Goal: Navigation & Orientation: Find specific page/section

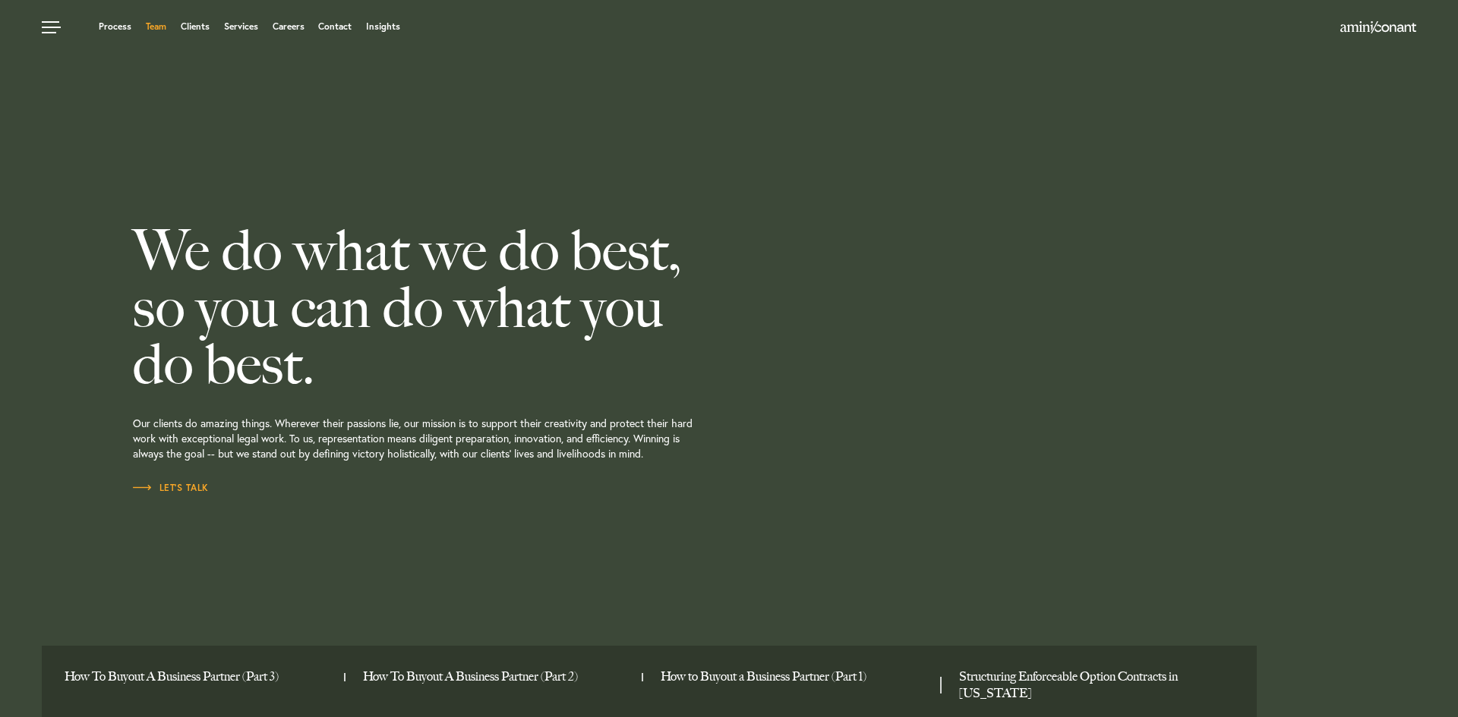
click at [158, 22] on link "Team" at bounding box center [156, 26] width 20 height 9
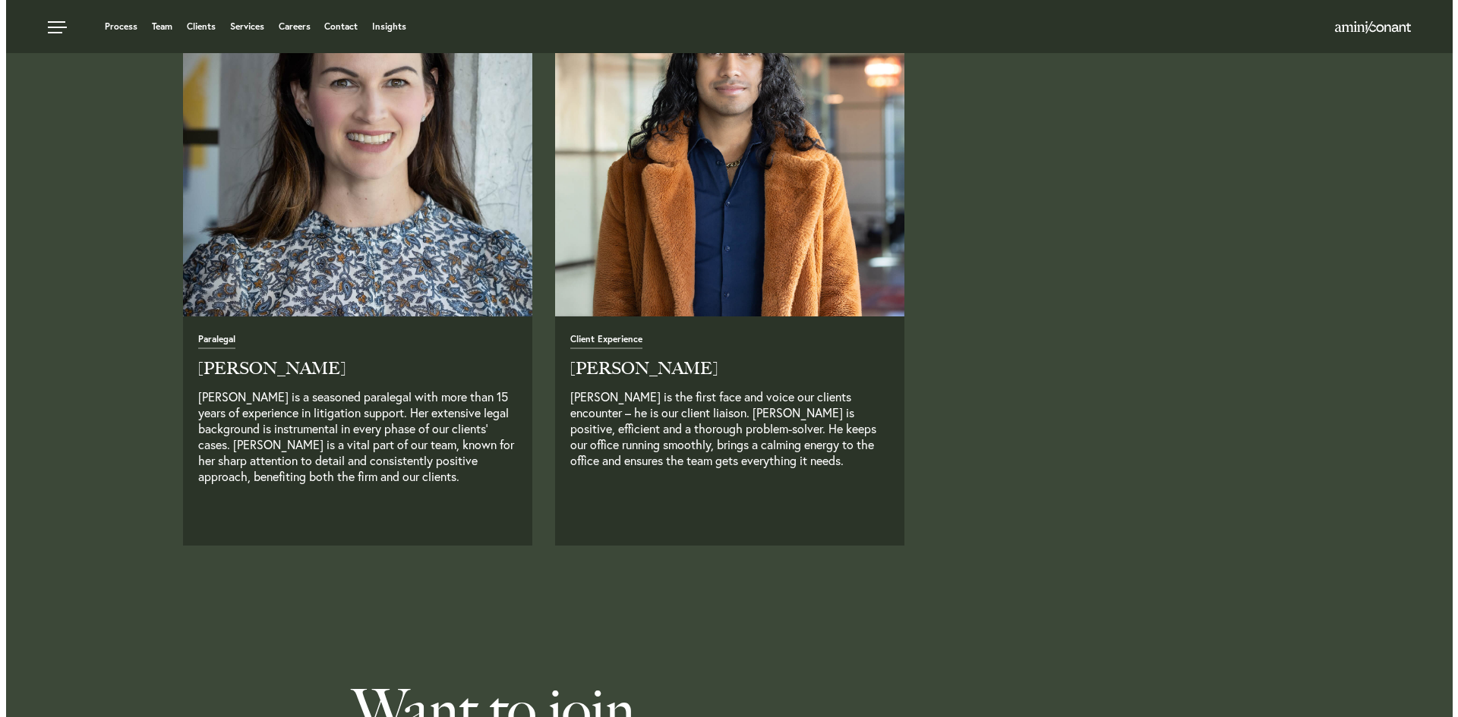
scroll to position [3720, 0]
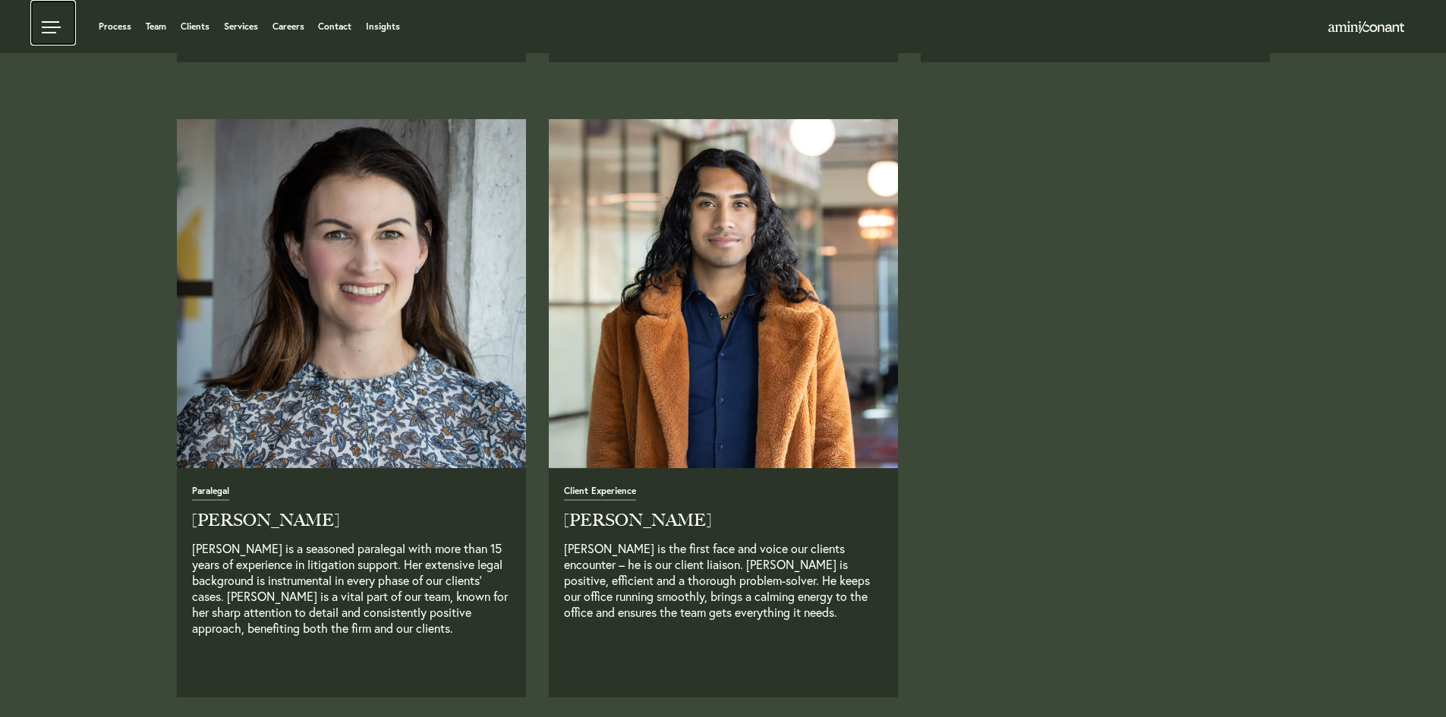
click at [54, 22] on link at bounding box center [53, 23] width 46 height 46
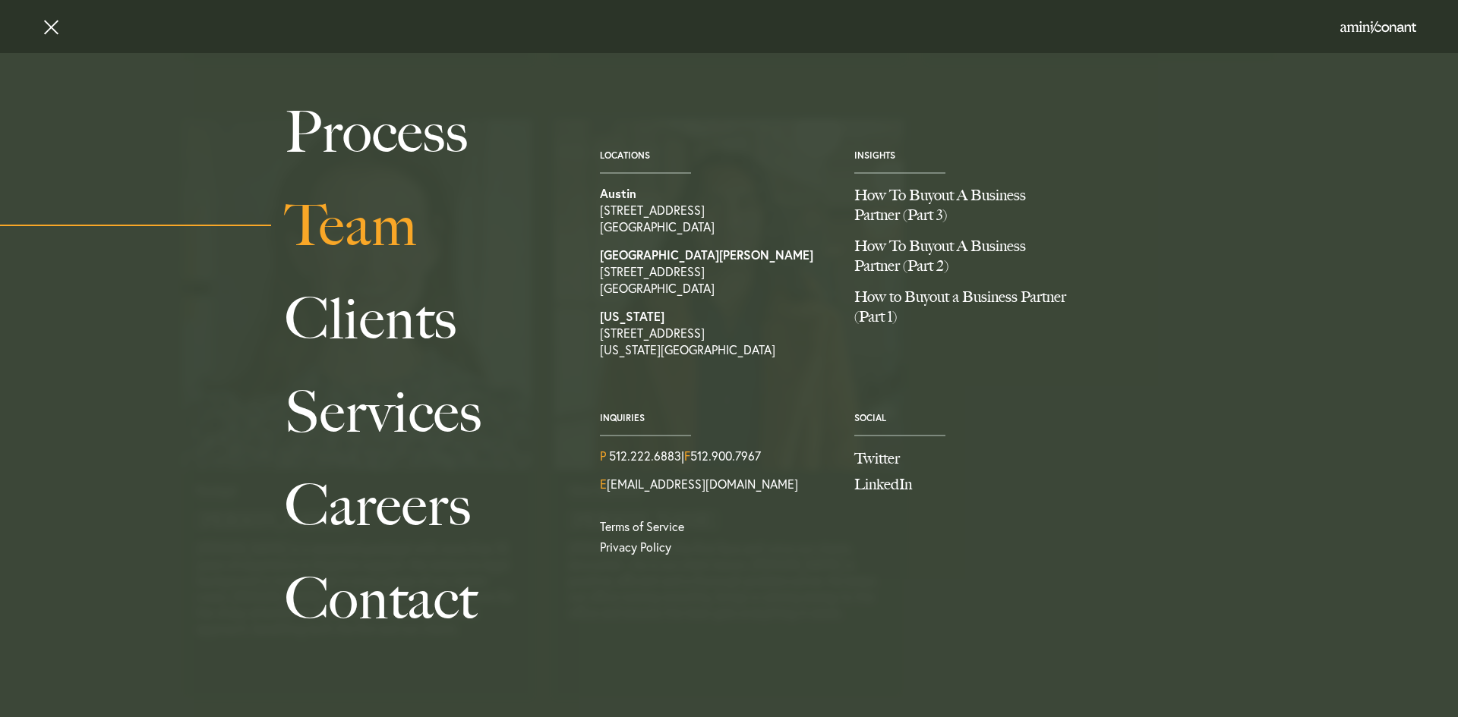
drag, startPoint x: 656, startPoint y: 229, endPoint x: 511, endPoint y: 205, distance: 146.9
click at [511, 205] on link "Team" at bounding box center [425, 225] width 281 height 93
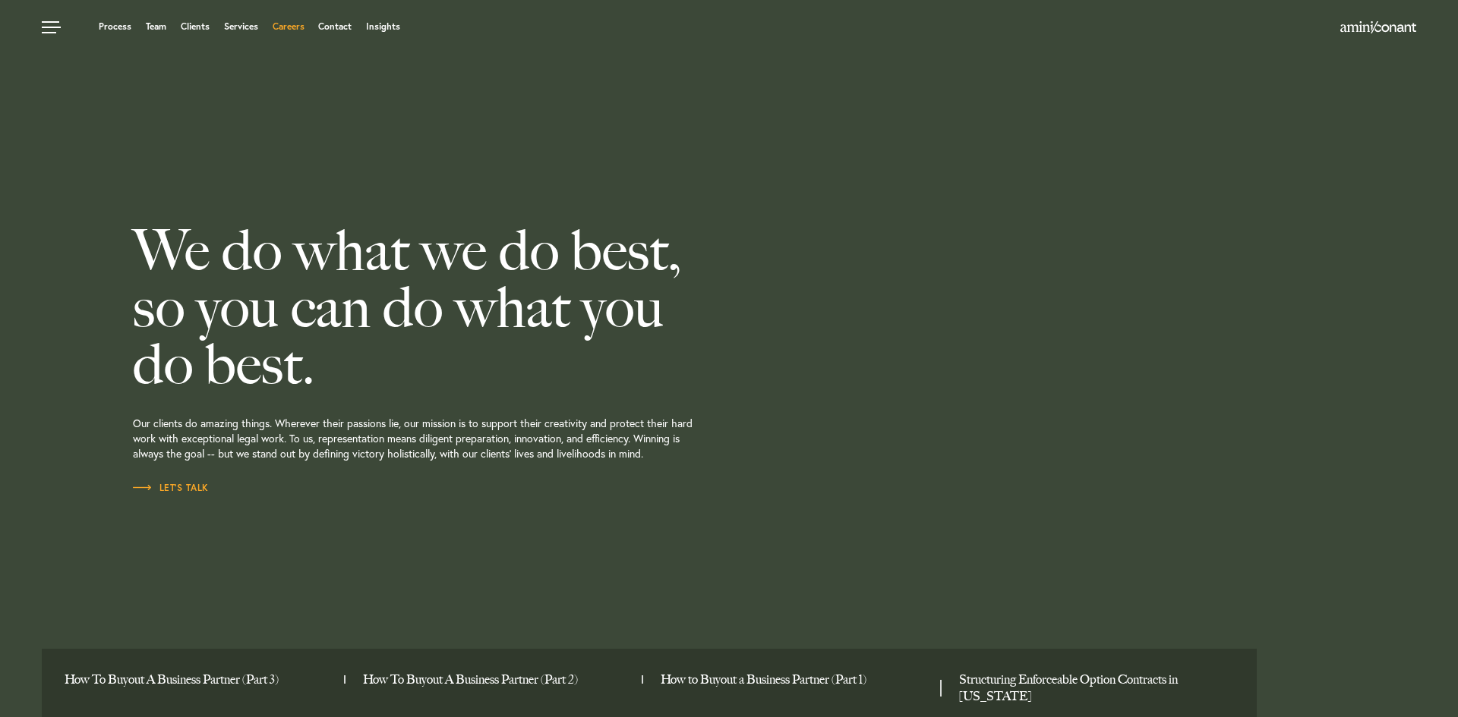
click at [298, 22] on link "Careers" at bounding box center [289, 26] width 32 height 9
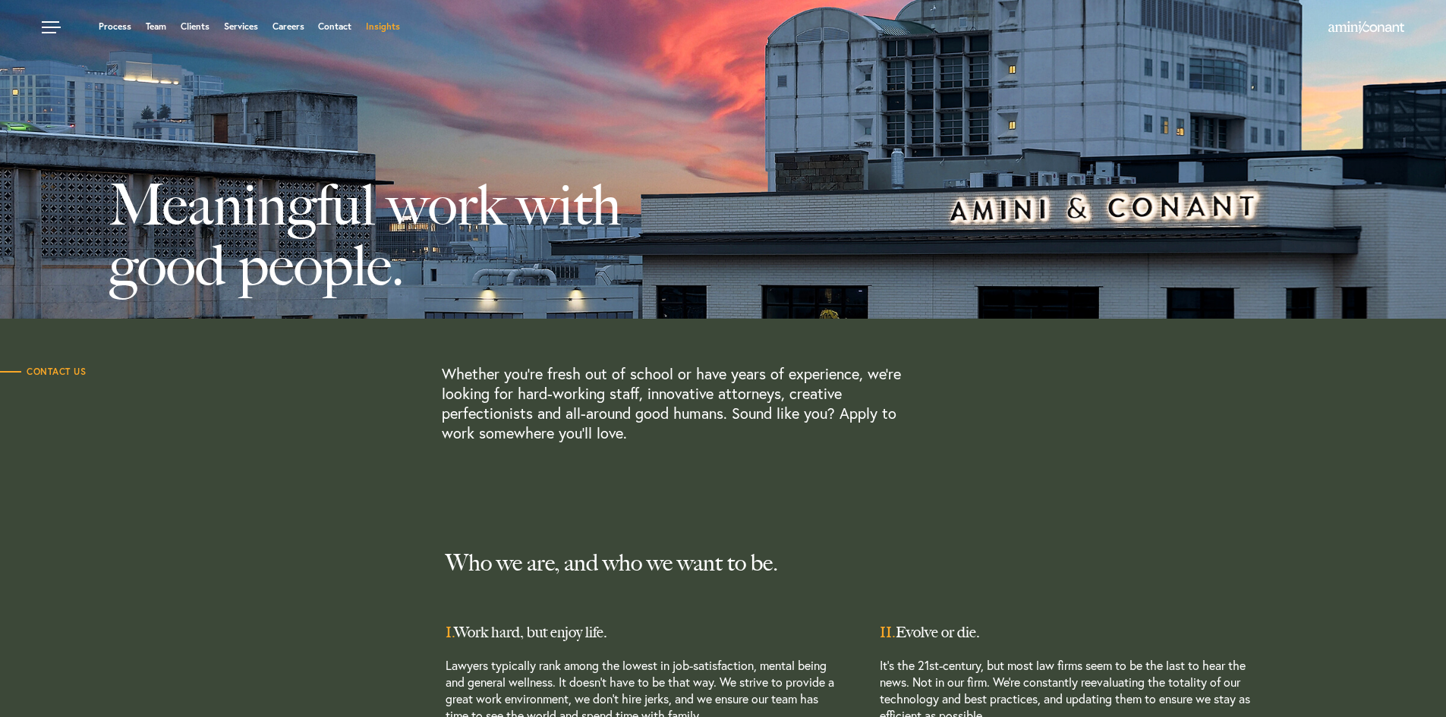
click at [383, 28] on link "Insights" at bounding box center [383, 26] width 34 height 9
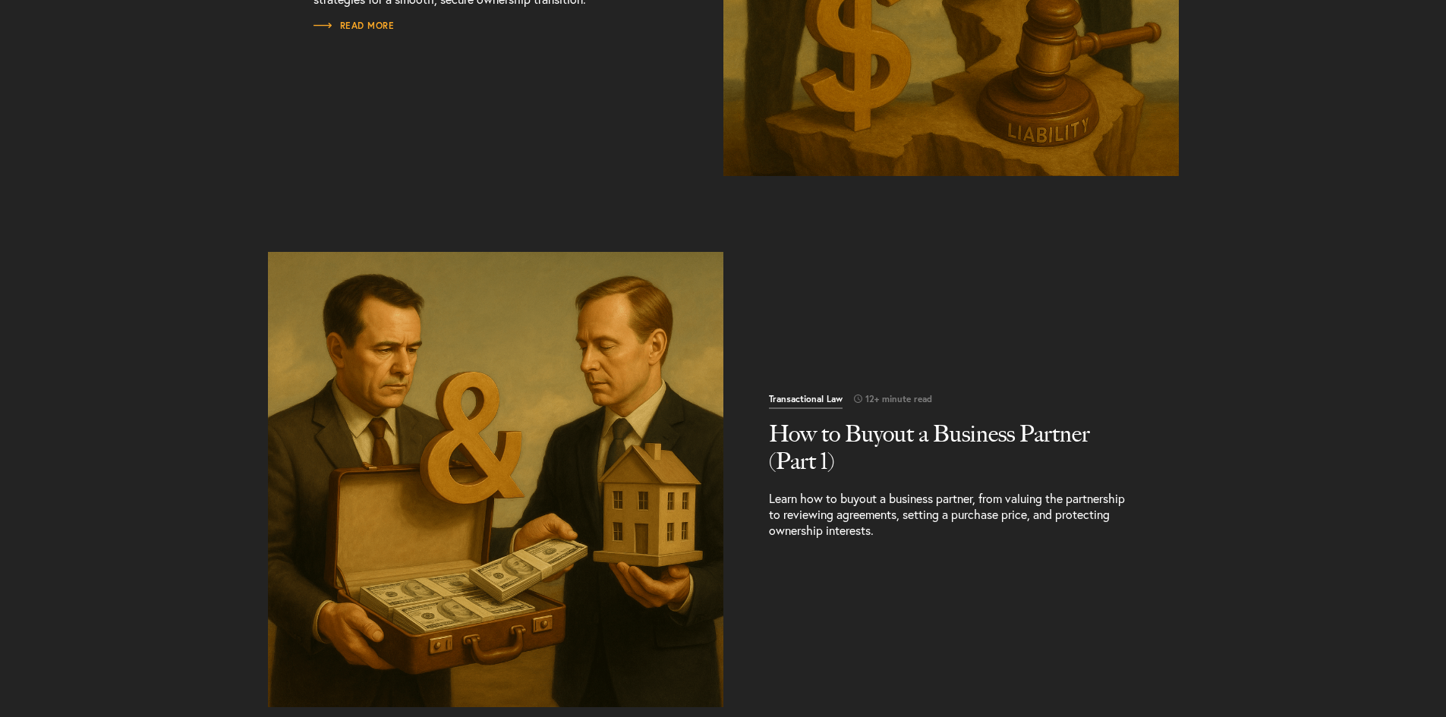
scroll to position [1670, 0]
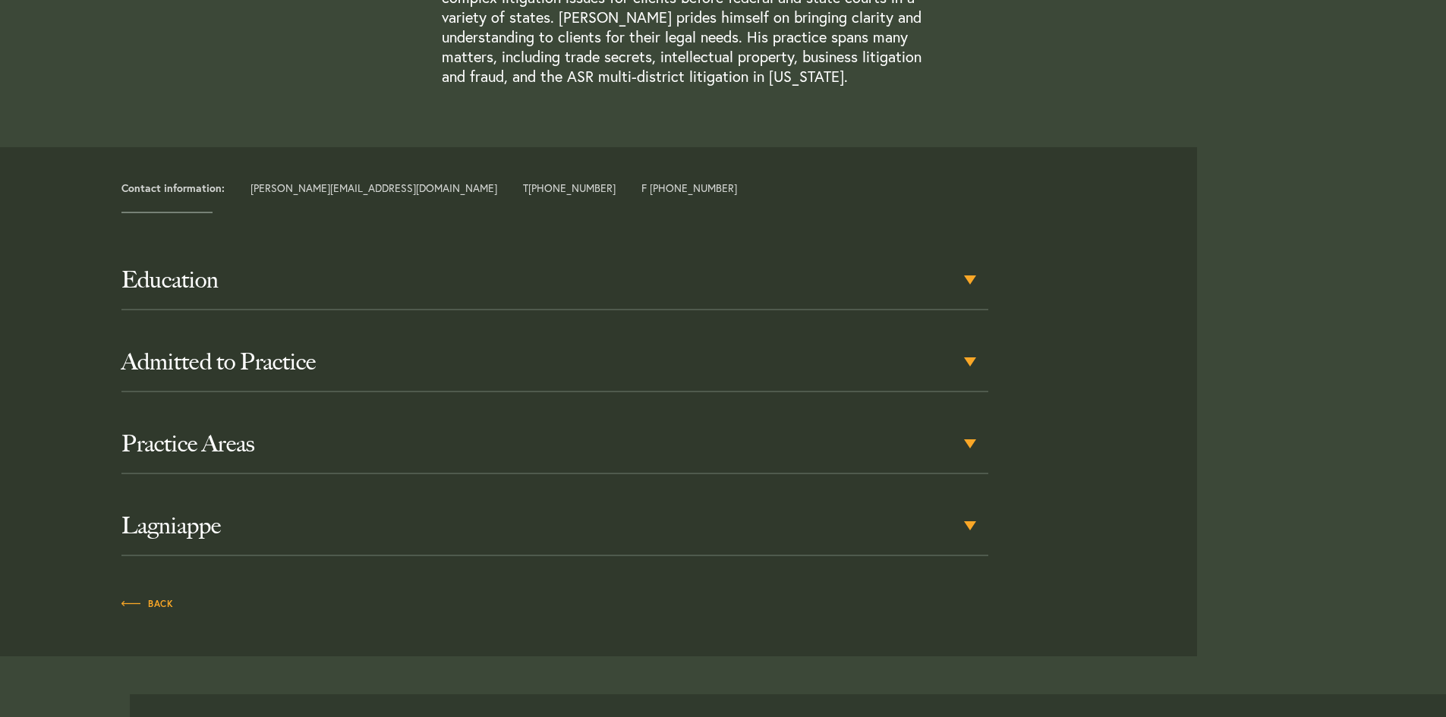
scroll to position [607, 0]
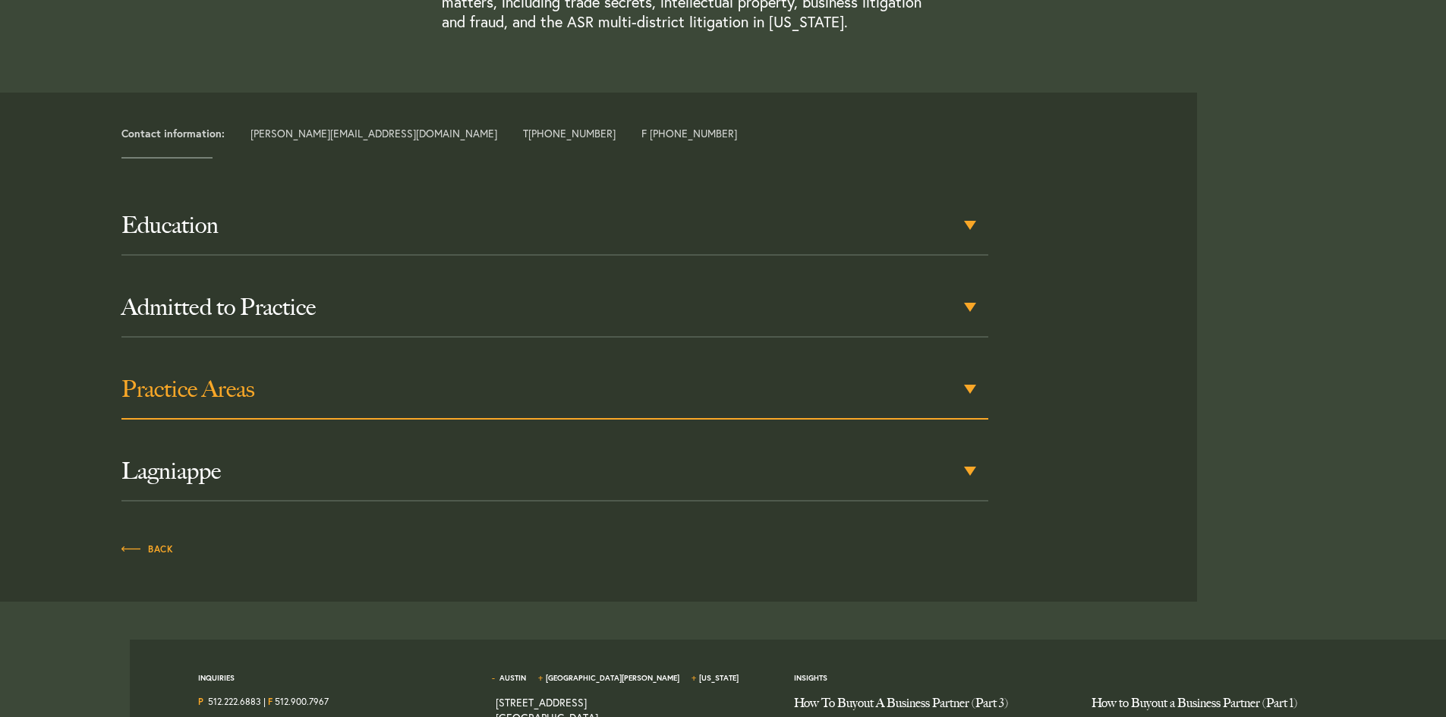
click at [423, 367] on div "Practice Areas" at bounding box center [554, 390] width 867 height 59
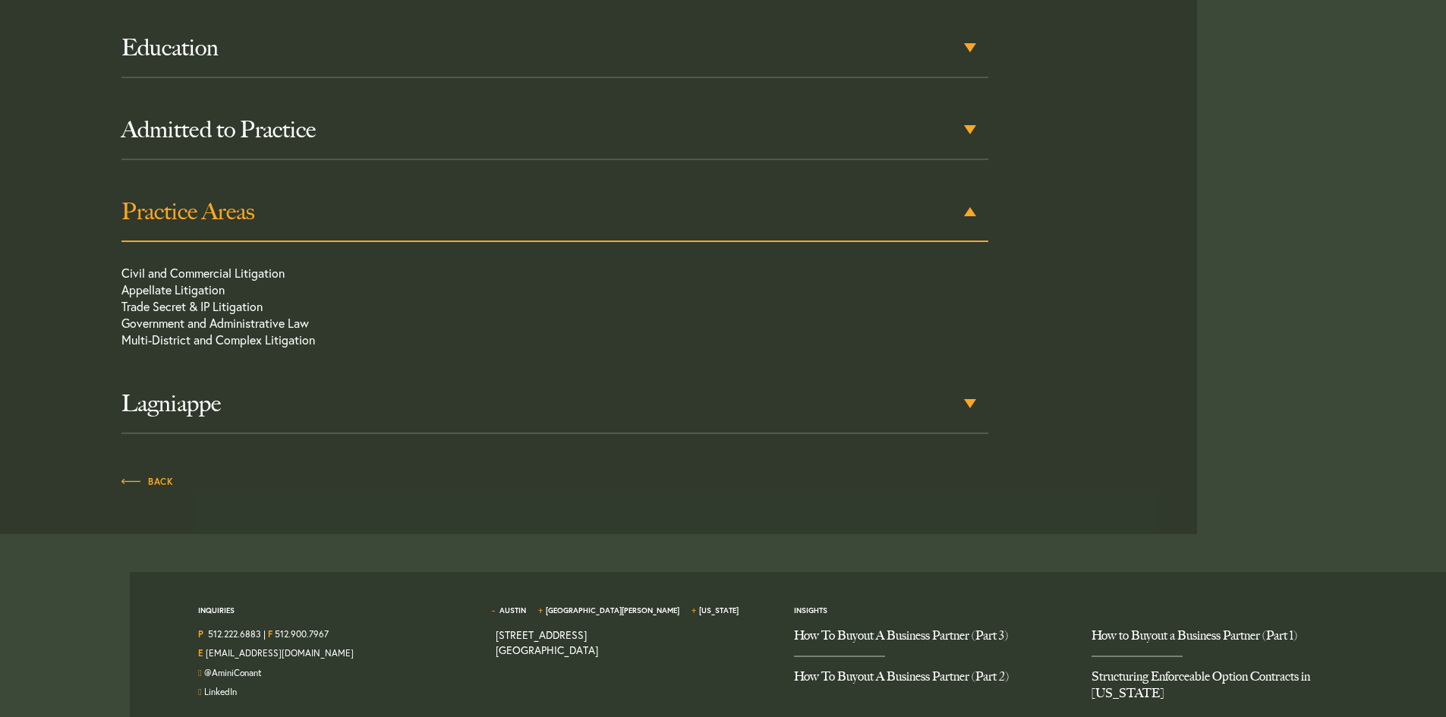
scroll to position [789, 0]
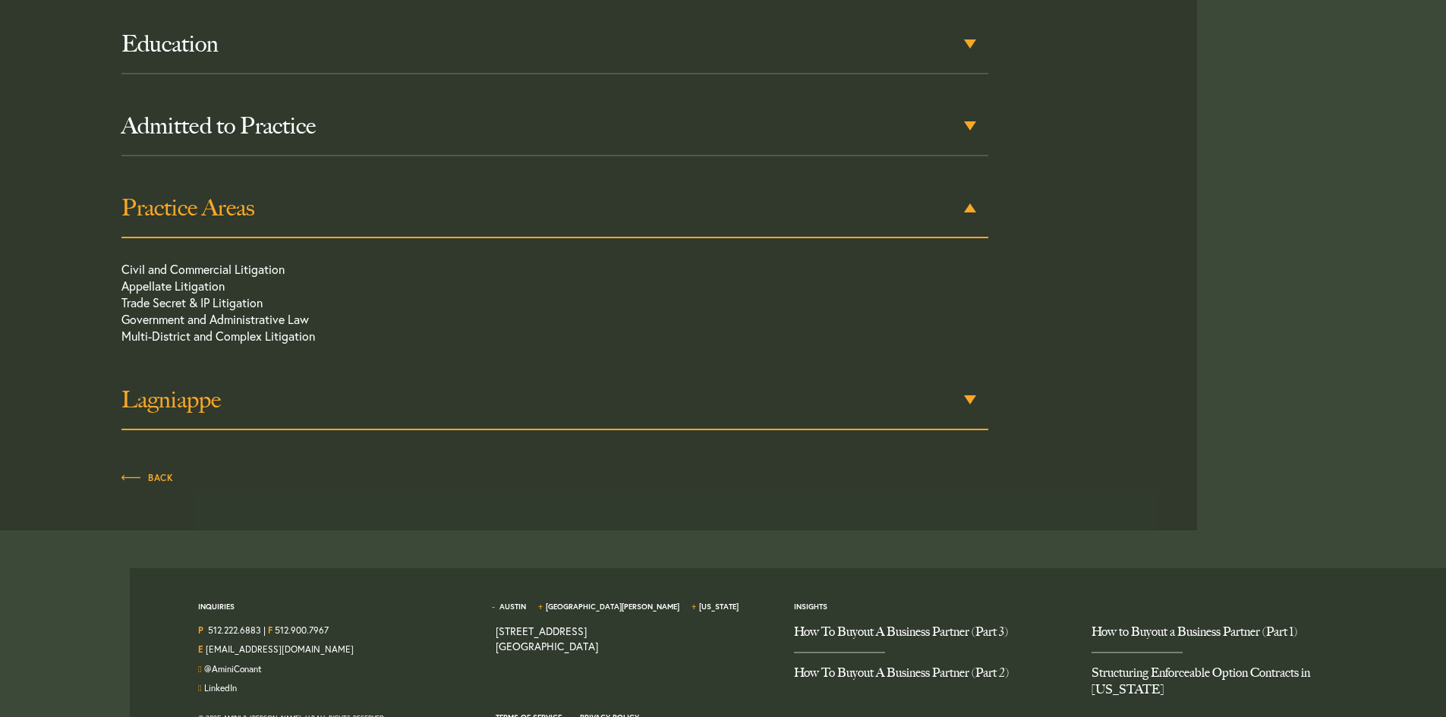
click at [254, 410] on h3 "Lagniappe" at bounding box center [554, 399] width 867 height 27
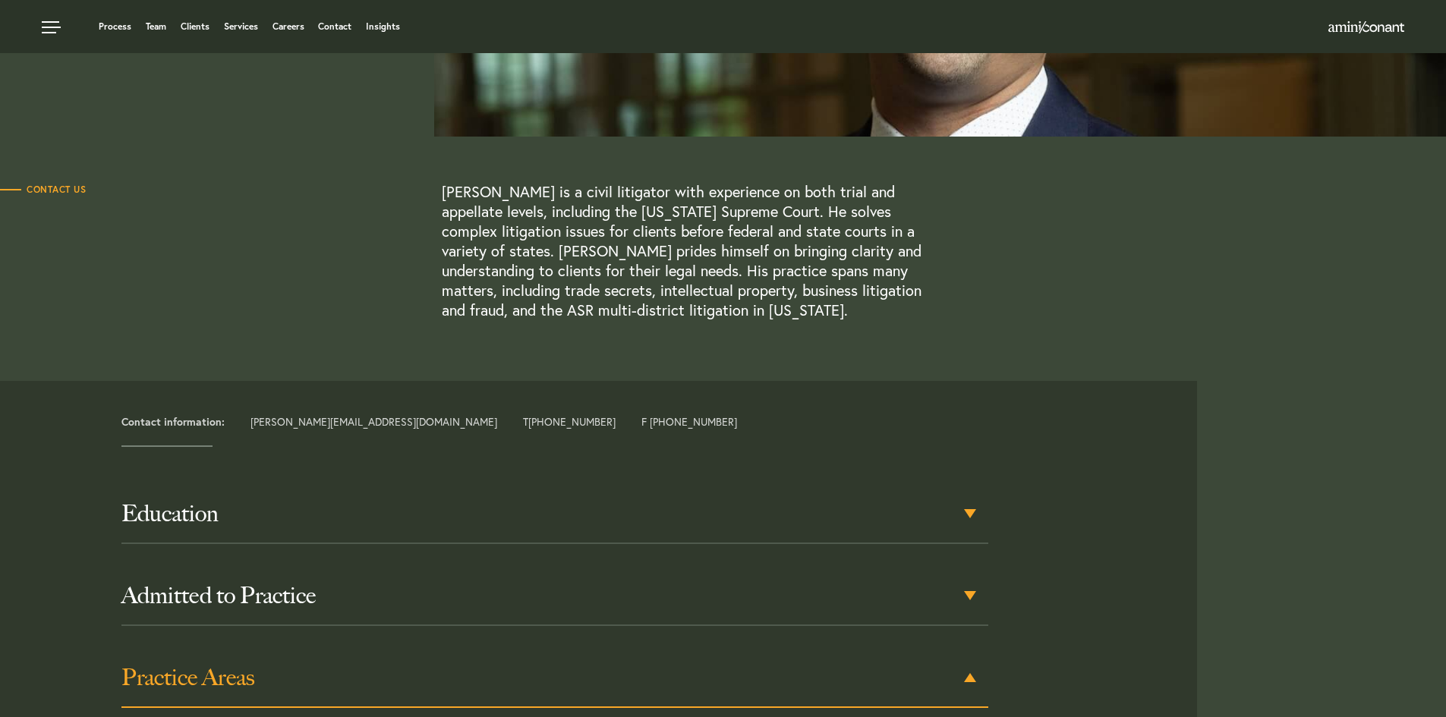
scroll to position [16, 0]
